Goal: Task Accomplishment & Management: Complete application form

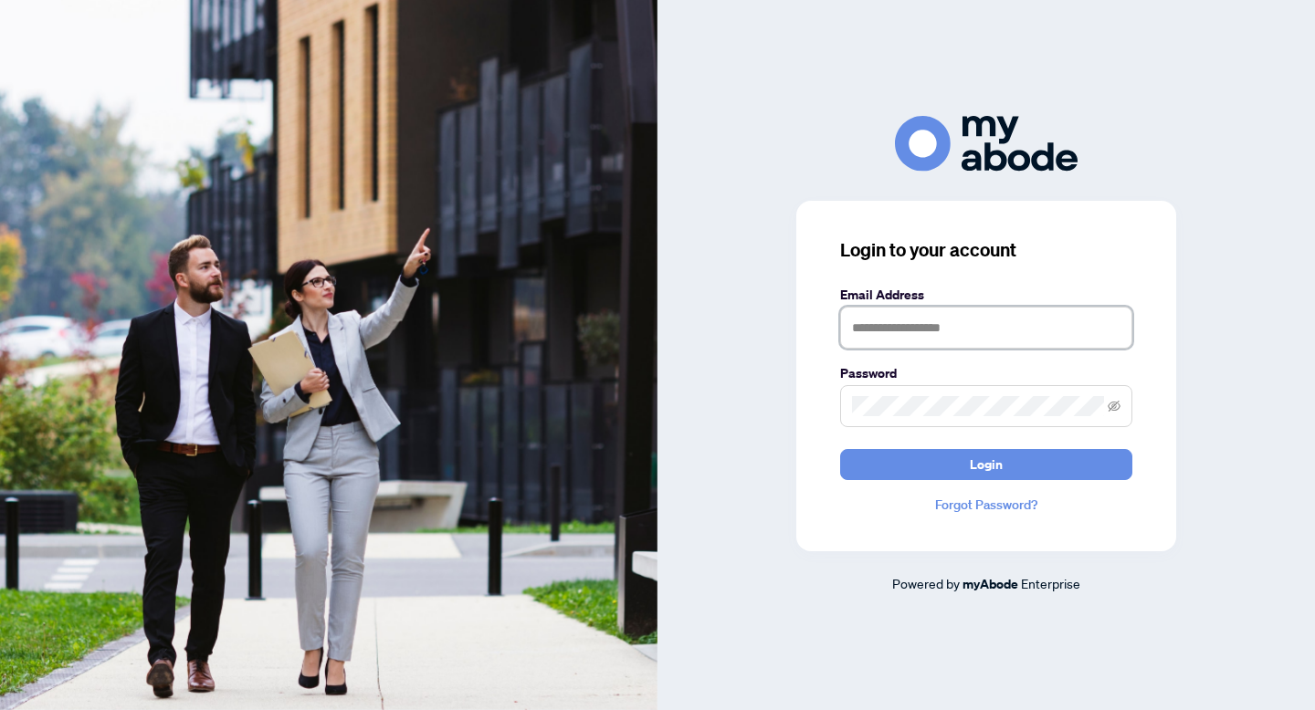
click at [980, 332] on input "text" at bounding box center [986, 328] width 292 height 42
type input "**********"
click at [840, 449] on button "Login" at bounding box center [986, 464] width 292 height 31
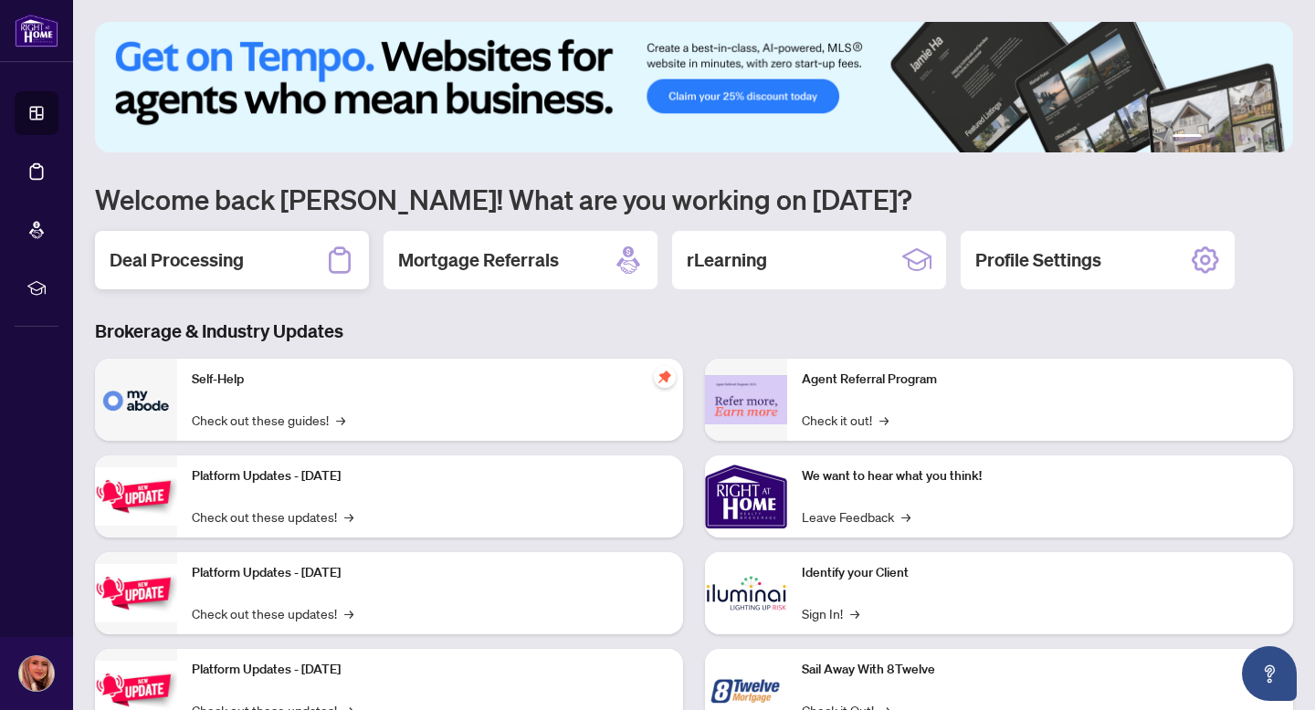
click at [218, 269] on h2 "Deal Processing" at bounding box center [177, 260] width 134 height 26
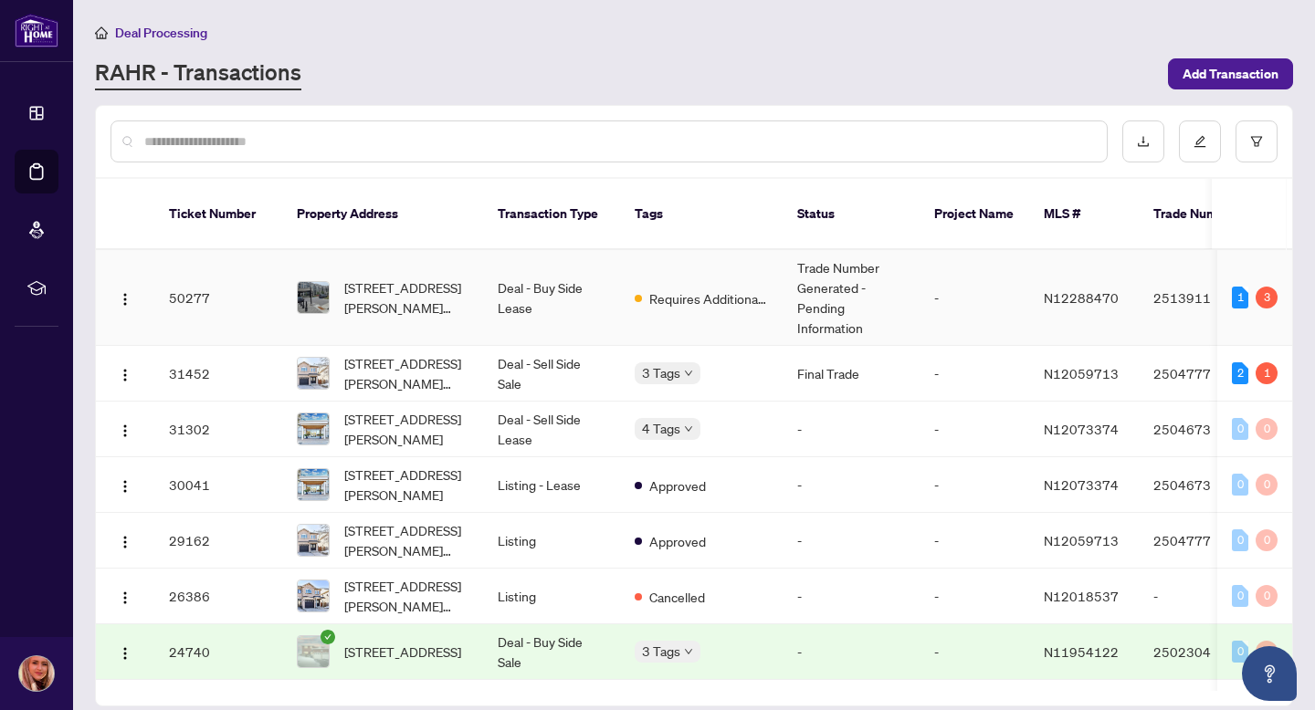
click at [489, 269] on td "Deal - Buy Side Lease" at bounding box center [551, 298] width 137 height 96
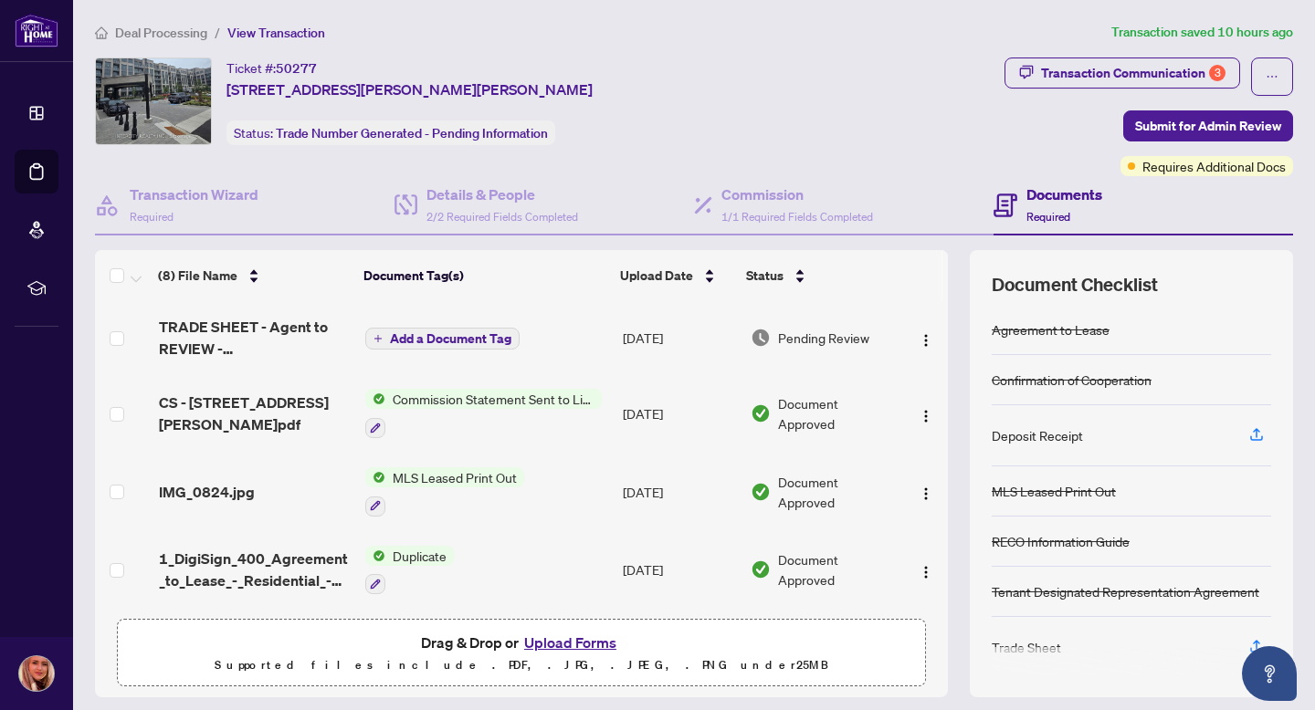
click at [557, 641] on button "Upload Forms" at bounding box center [570, 643] width 103 height 24
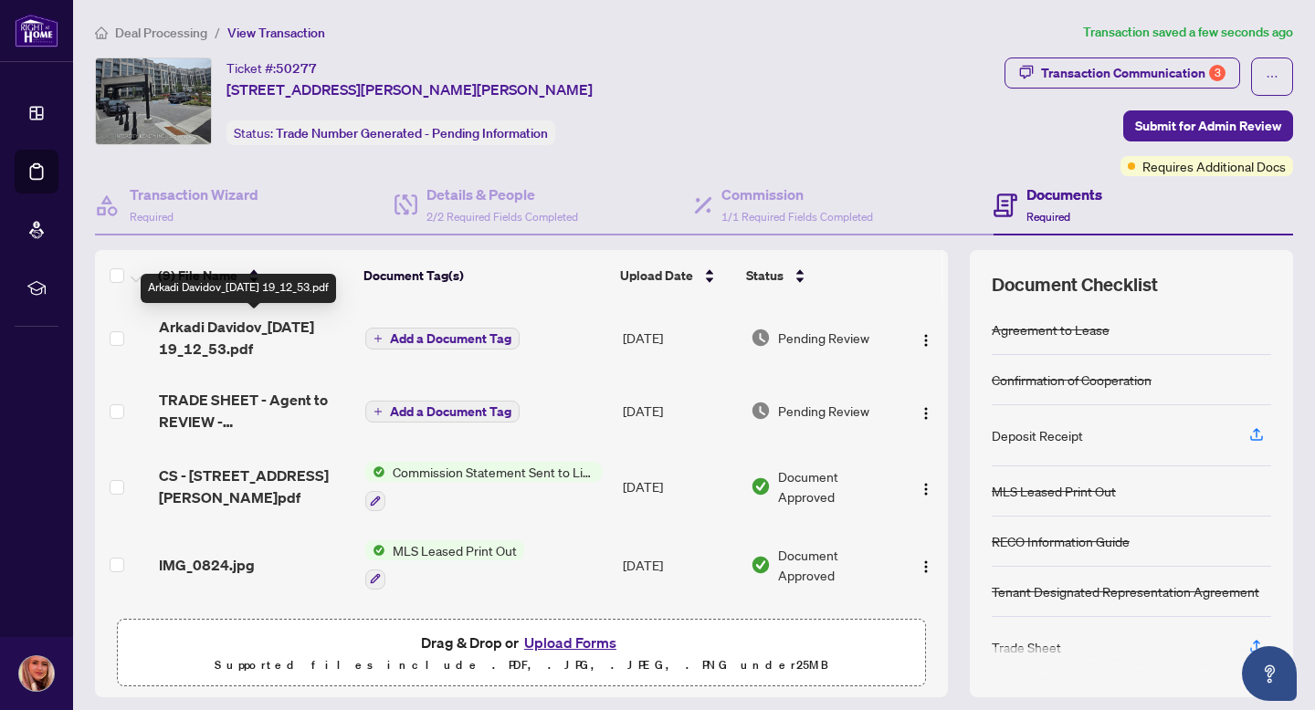
click at [196, 337] on span "Arkadi Davidov_[DATE] 19_12_53.pdf" at bounding box center [255, 338] width 192 height 44
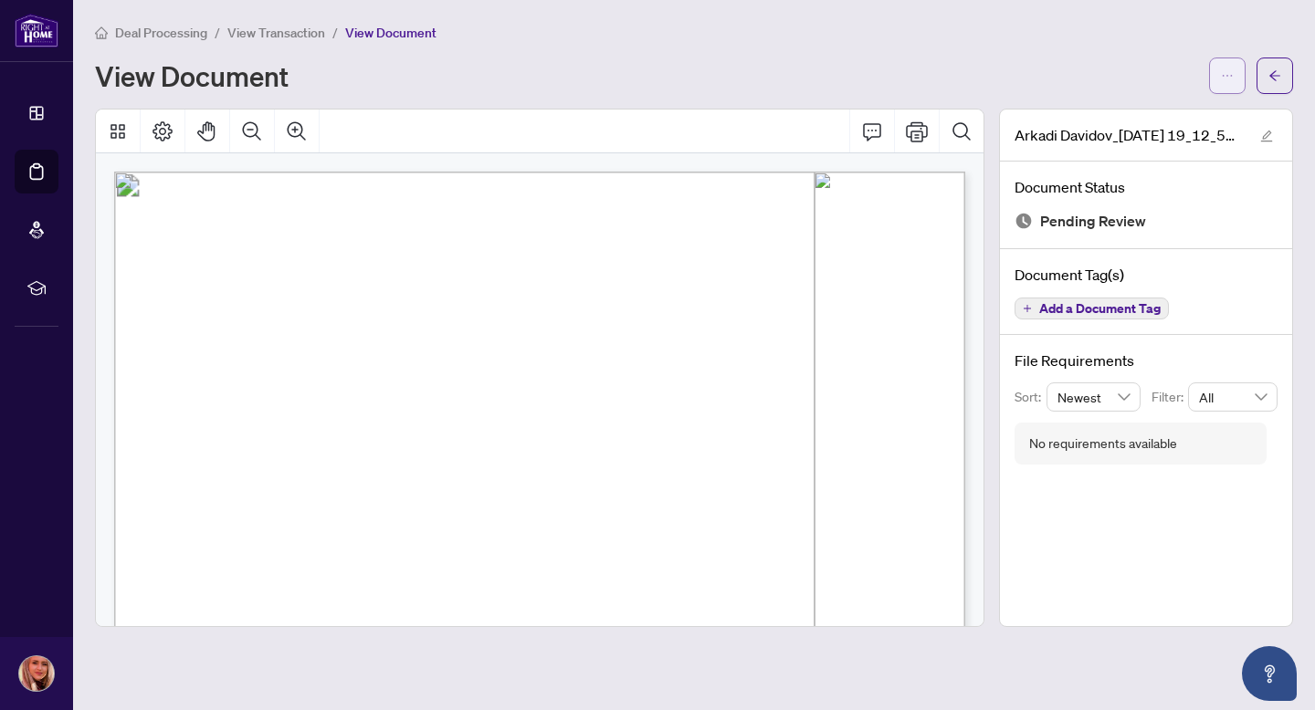
click at [1236, 78] on button "button" at bounding box center [1227, 76] width 37 height 37
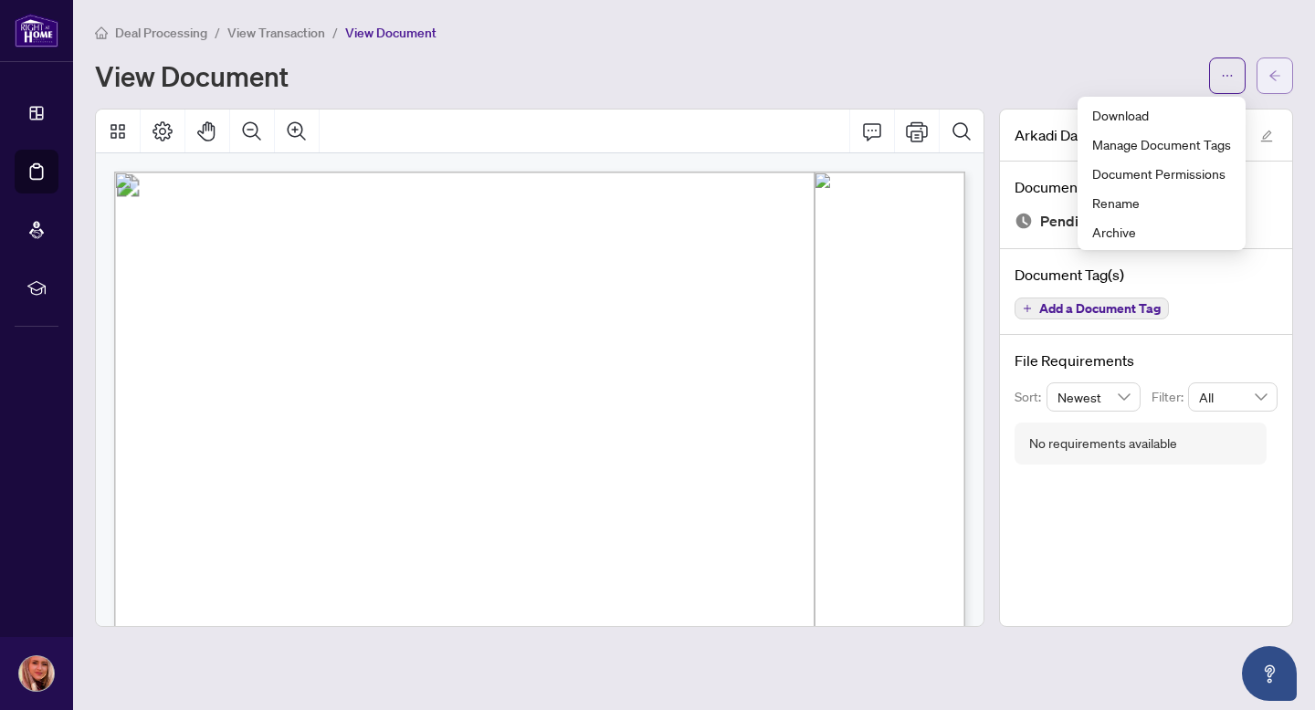
click at [1284, 81] on button "button" at bounding box center [1274, 76] width 37 height 37
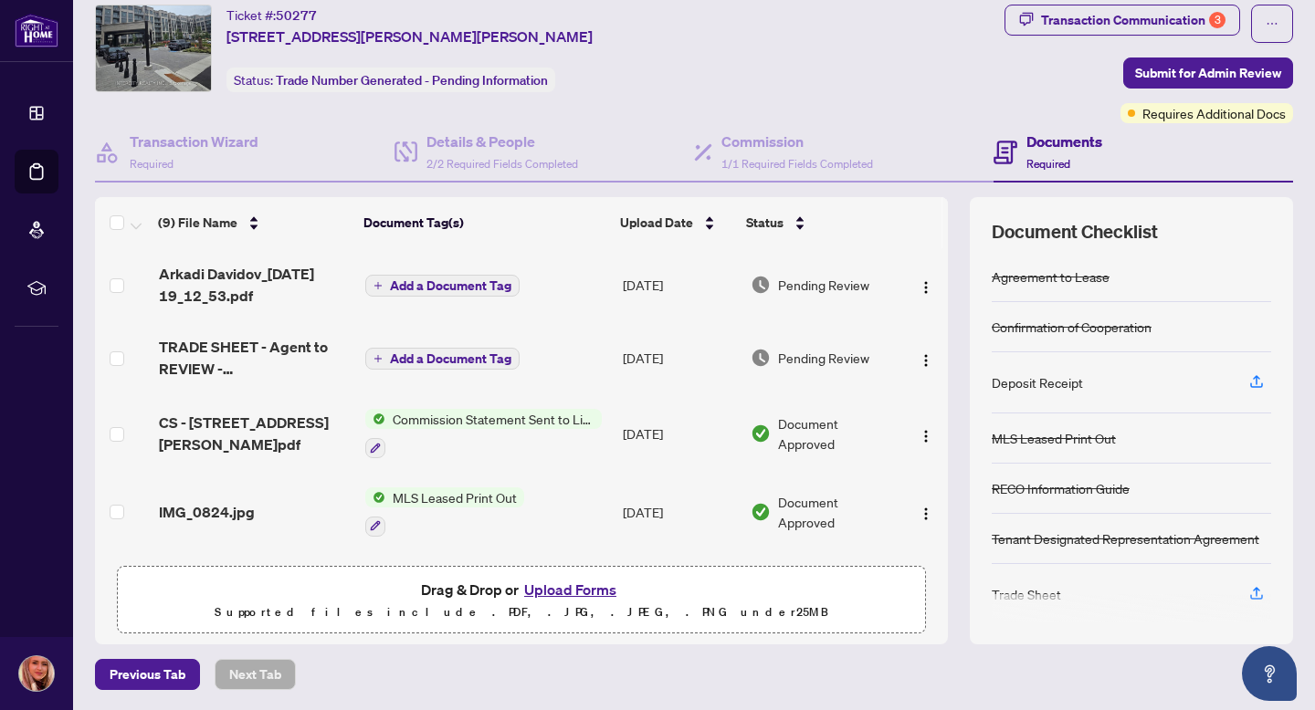
scroll to position [9, 0]
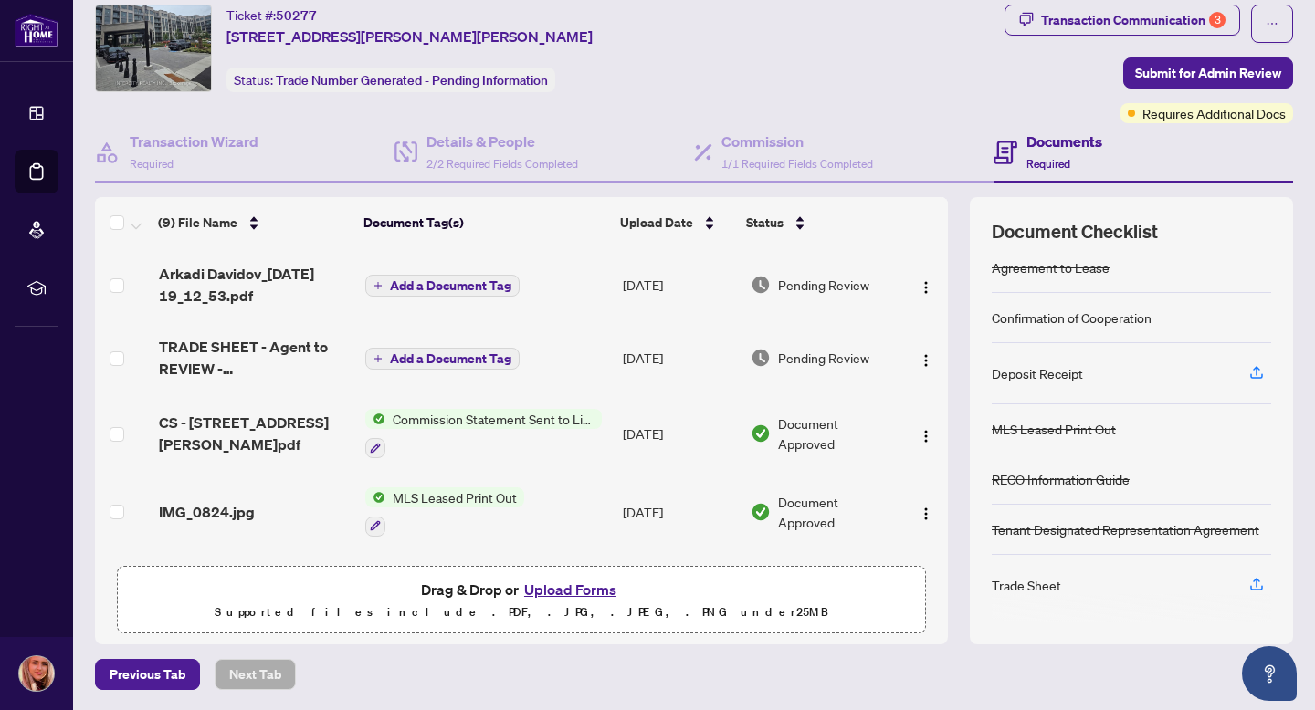
click at [567, 584] on button "Upload Forms" at bounding box center [570, 590] width 103 height 24
click at [569, 584] on button "Upload Forms" at bounding box center [570, 590] width 103 height 24
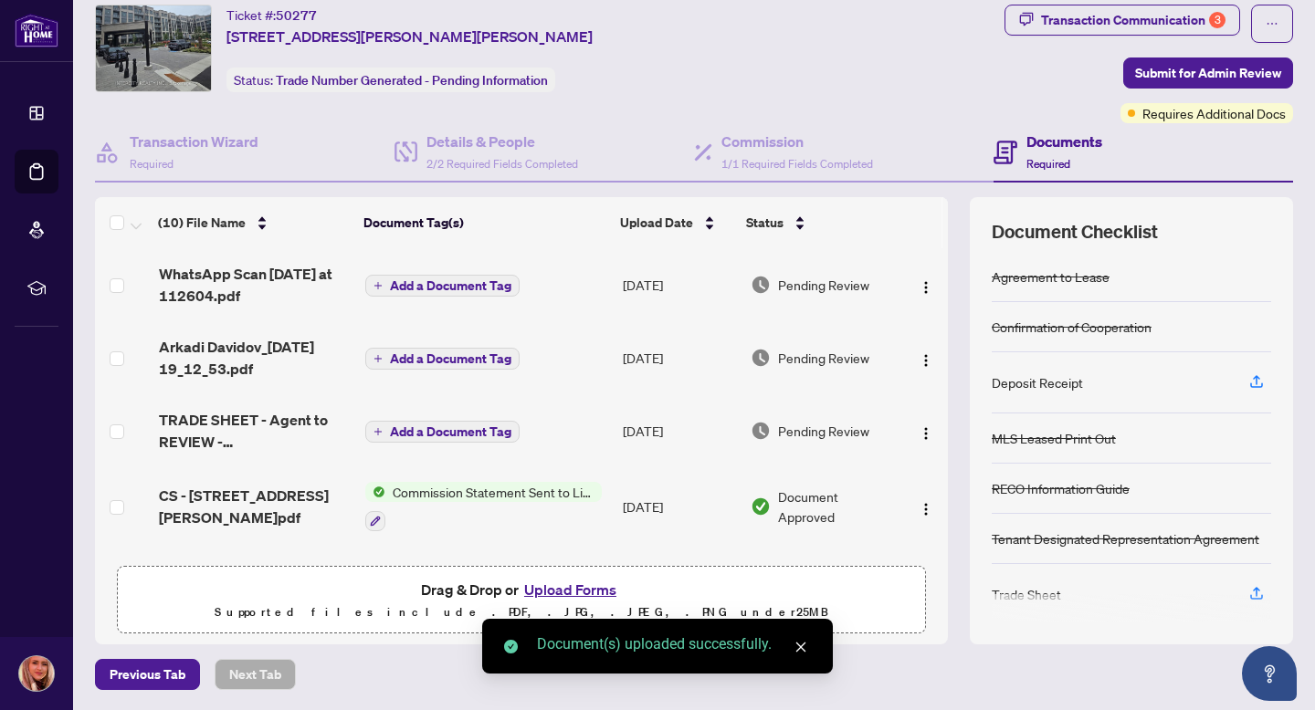
click at [551, 594] on button "Upload Forms" at bounding box center [570, 590] width 103 height 24
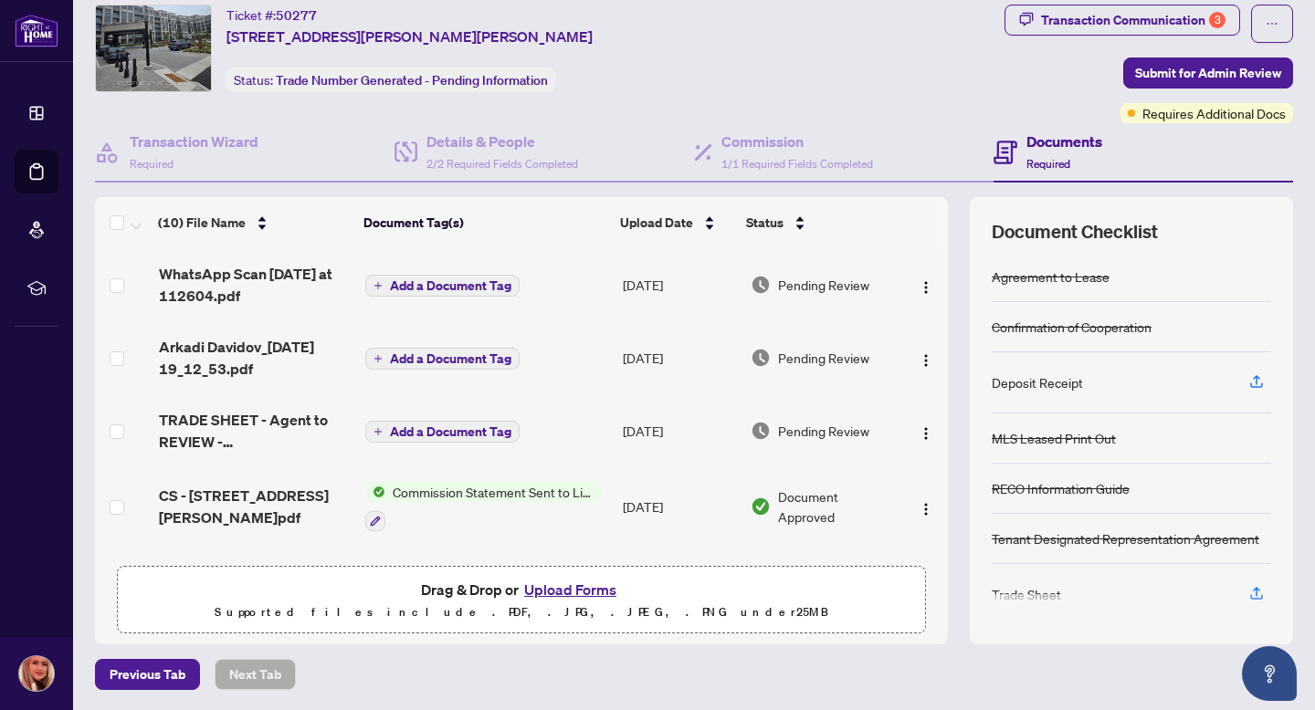
click at [568, 589] on button "Upload Forms" at bounding box center [570, 590] width 103 height 24
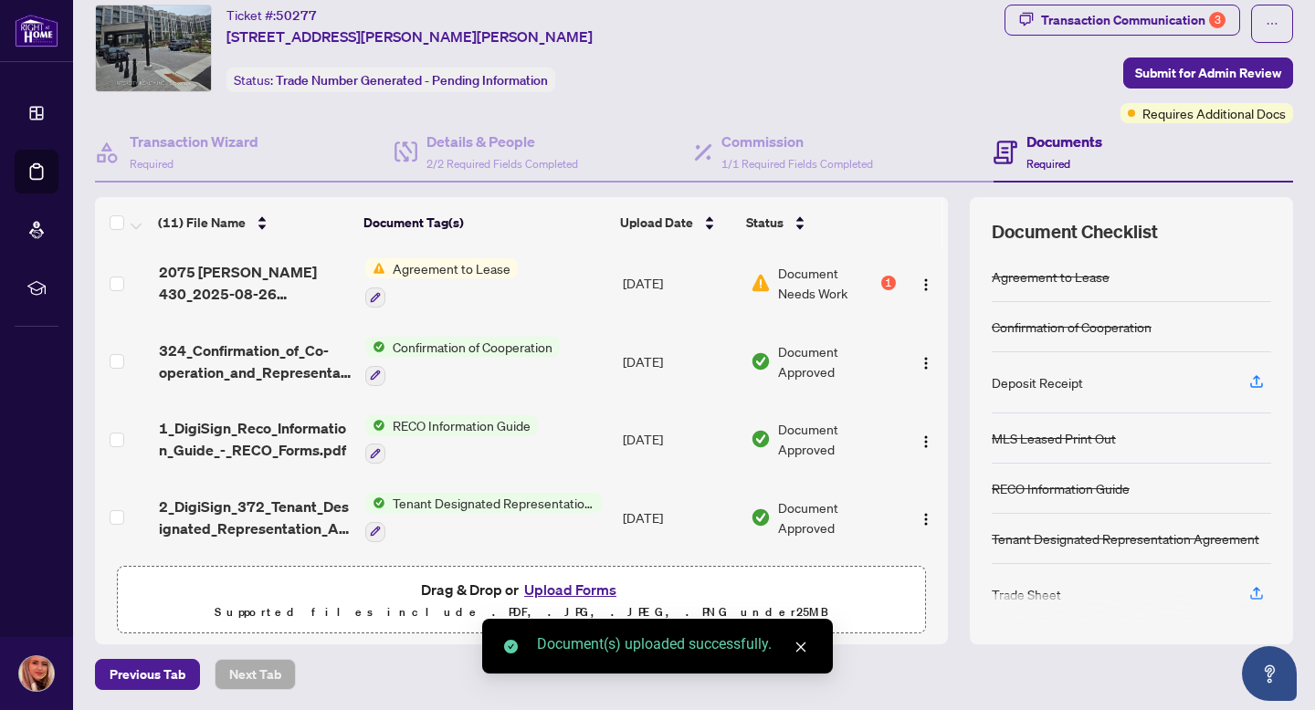
scroll to position [0, 0]
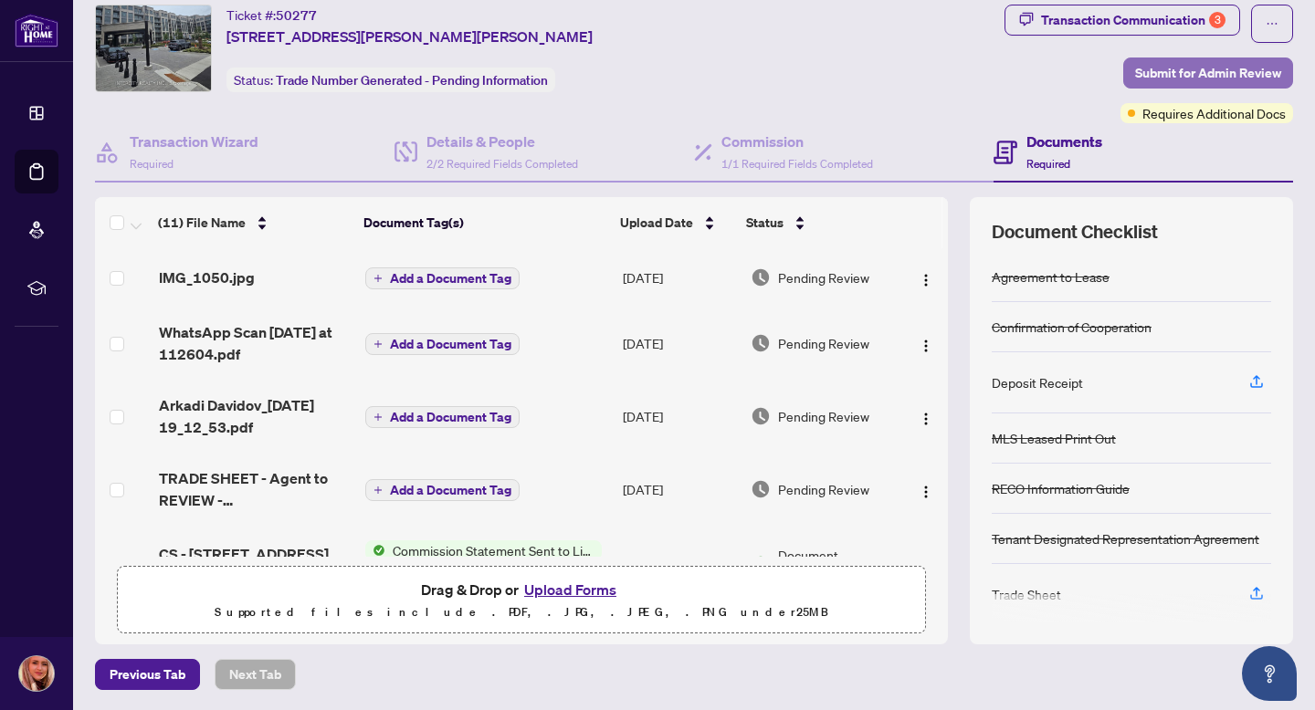
click at [1243, 69] on span "Submit for Admin Review" at bounding box center [1208, 72] width 146 height 29
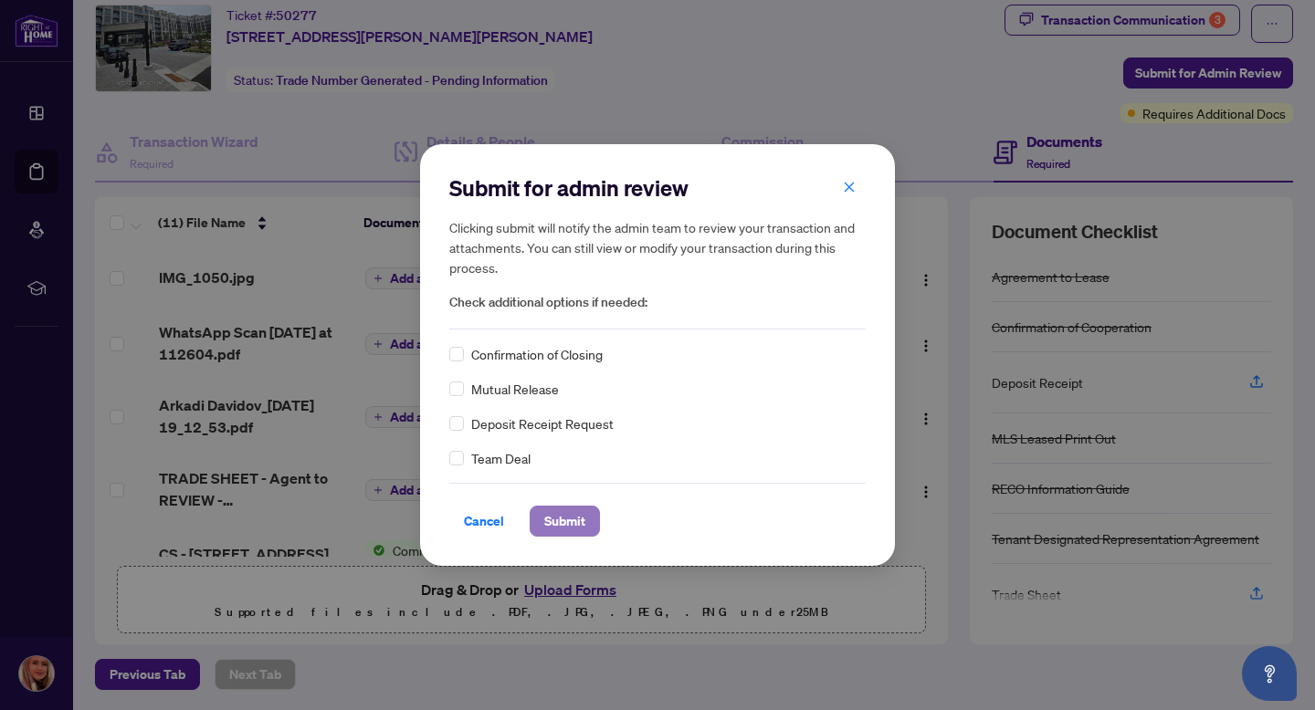
click at [562, 518] on span "Submit" at bounding box center [564, 521] width 41 height 29
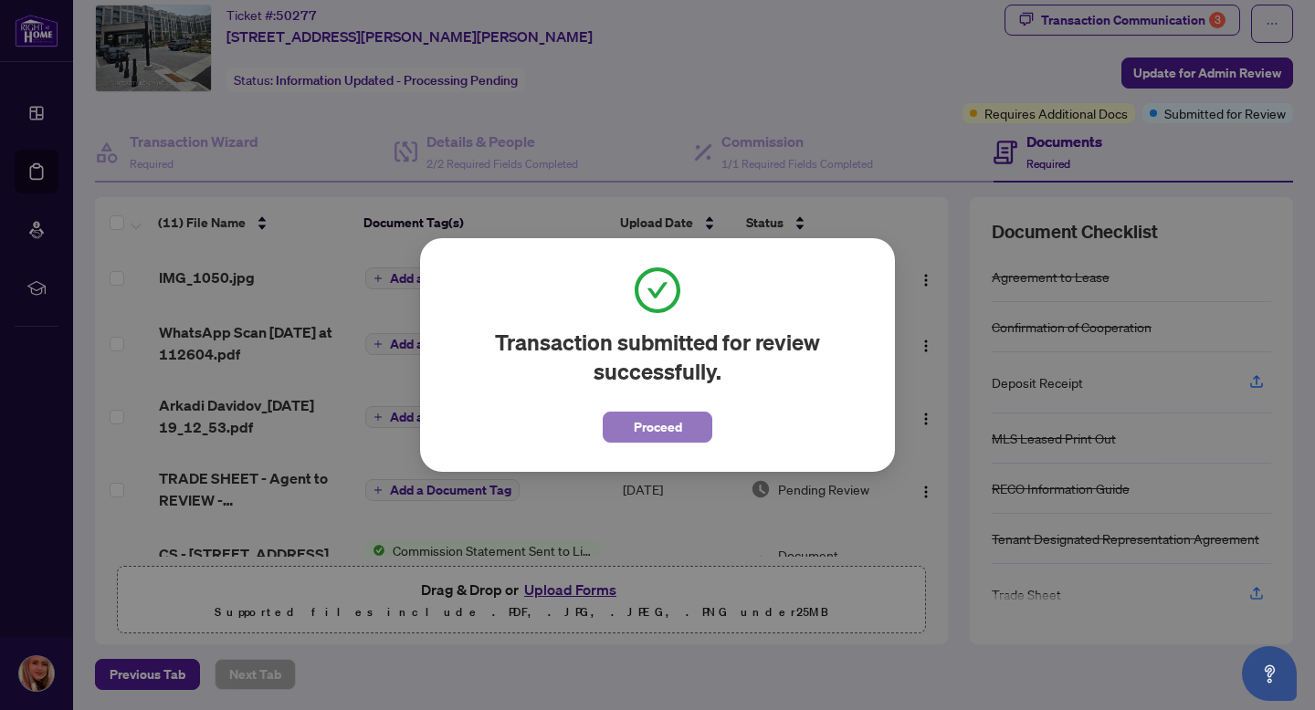
click at [677, 428] on span "Proceed" at bounding box center [658, 427] width 48 height 29
